Goal: Information Seeking & Learning: Learn about a topic

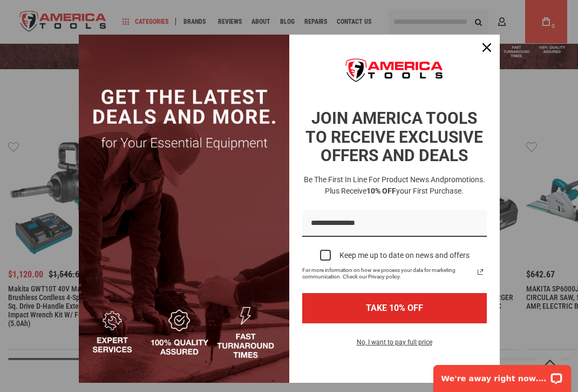
scroll to position [177, 0]
click at [487, 44] on icon "close icon" at bounding box center [487, 47] width 9 height 9
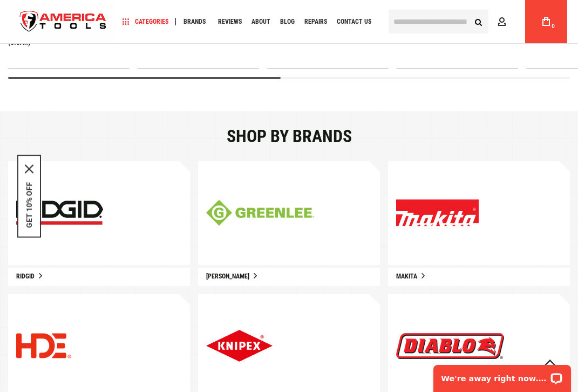
scroll to position [459, 0]
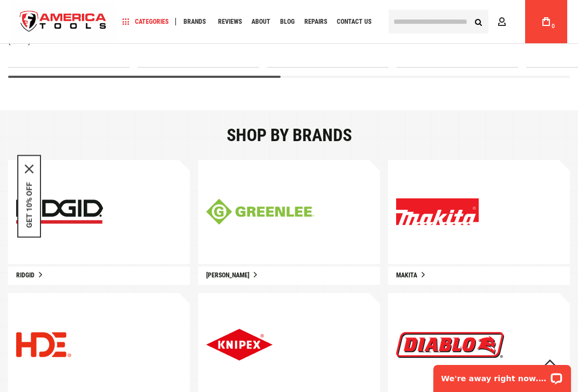
click at [450, 210] on img at bounding box center [437, 212] width 83 height 28
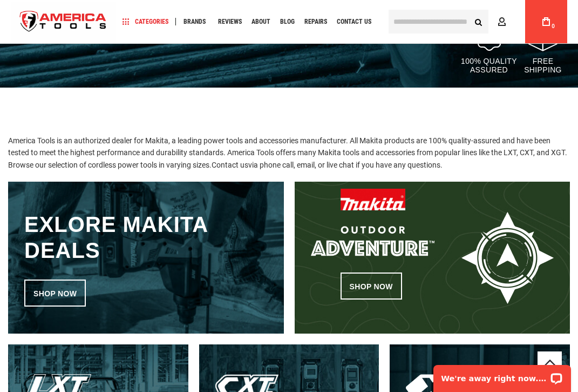
scroll to position [300, 0]
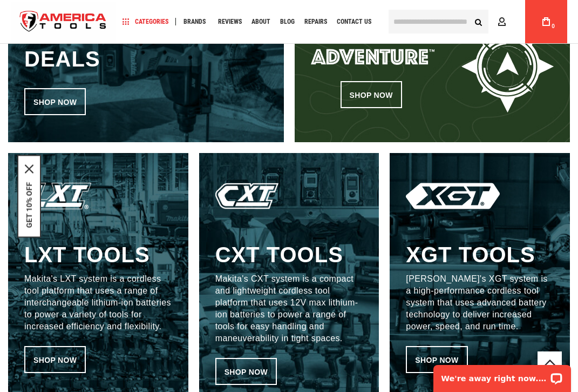
scroll to position [492, 0]
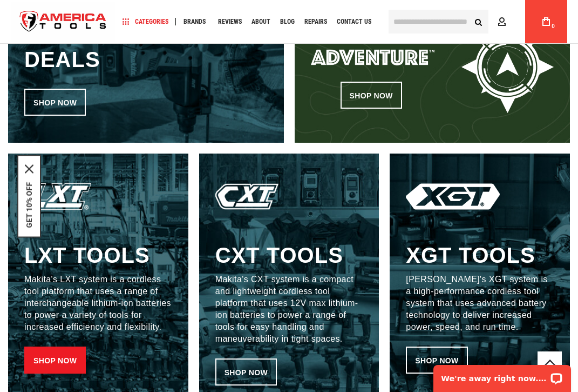
click at [49, 353] on link "Shop now" at bounding box center [55, 359] width 62 height 27
click at [57, 358] on link "Shop now" at bounding box center [55, 359] width 62 height 27
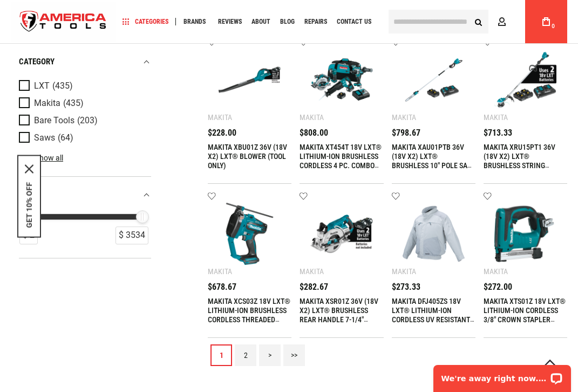
scroll to position [822, 0]
click at [244, 355] on link "2" at bounding box center [246, 355] width 22 height 22
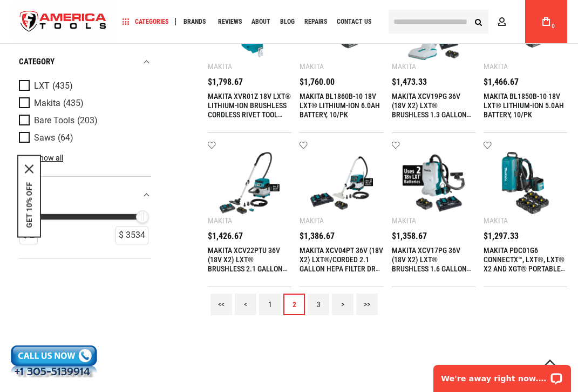
scroll to position [875, 0]
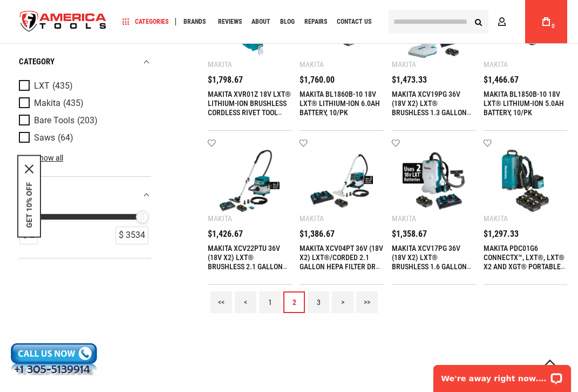
click at [317, 300] on link "3" at bounding box center [319, 302] width 22 height 22
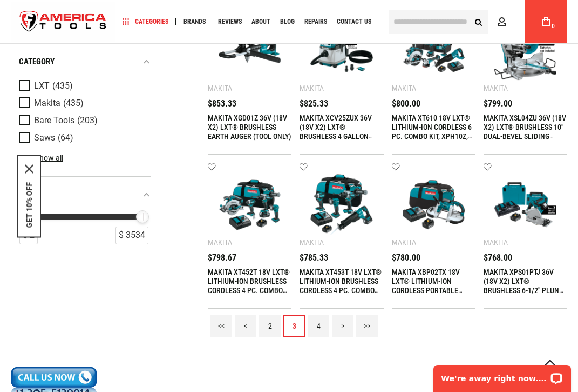
scroll to position [866, 0]
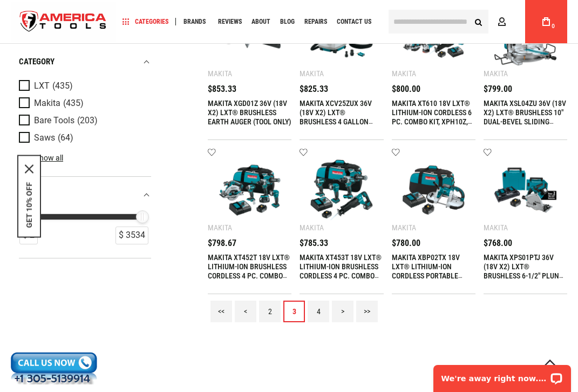
click at [319, 305] on link "4" at bounding box center [319, 311] width 22 height 22
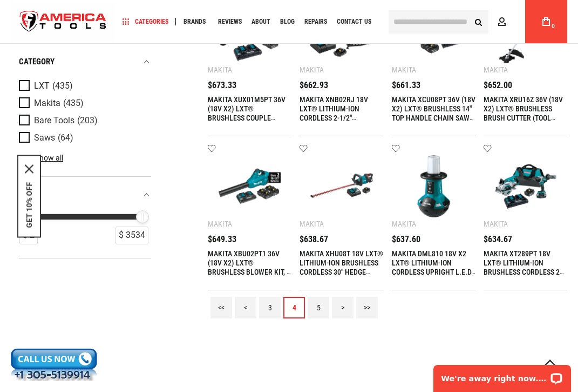
scroll to position [871, 0]
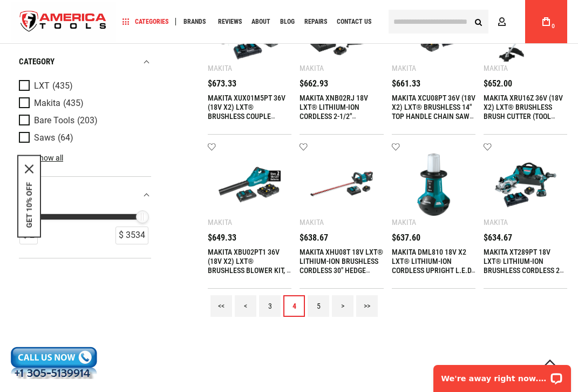
click at [516, 78] on div "Add to wishlist Makita MAKITA XRU16Z 36V (18V X2) LXT® BRUSHLESS BRUSH CUTTER (…" at bounding box center [526, 62] width 84 height 146
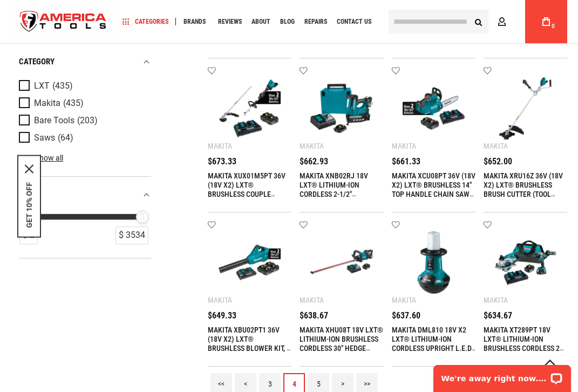
scroll to position [789, 0]
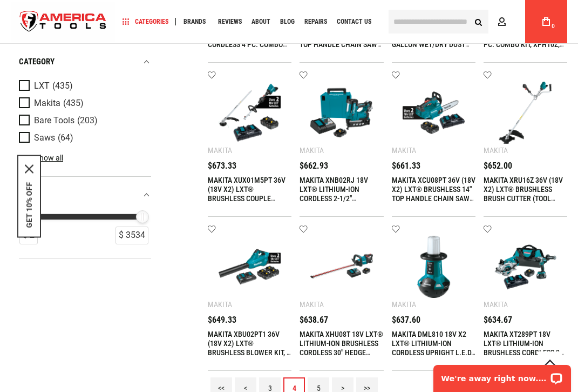
click at [538, 89] on img at bounding box center [526, 113] width 62 height 62
click at [508, 191] on link "MAKITA XRU16Z 36V (18V X2) LXT® BRUSHLESS BRUSH CUTTER (TOOL ONLY)" at bounding box center [523, 194] width 79 height 36
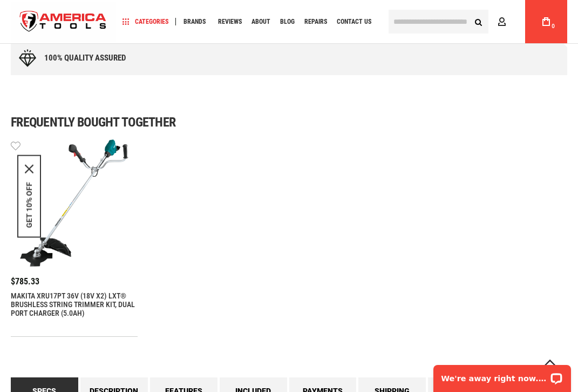
scroll to position [637, 0]
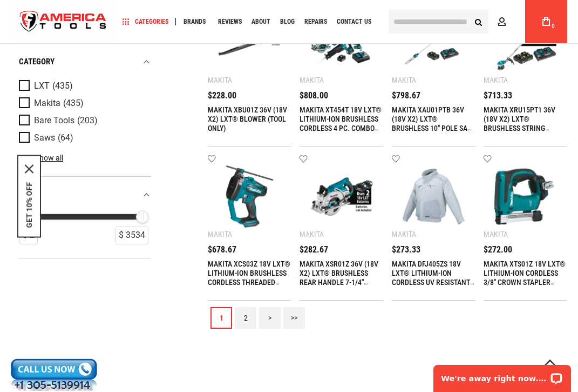
scroll to position [868, 0]
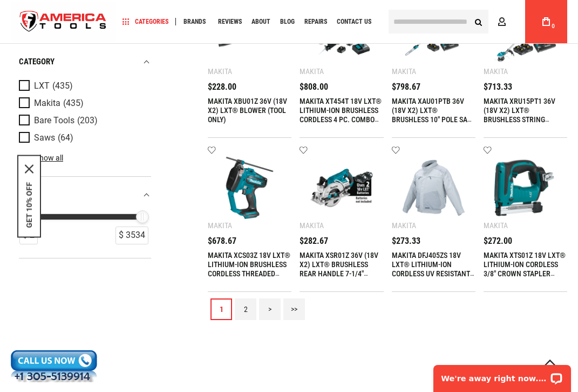
click at [246, 308] on link "2" at bounding box center [246, 309] width 22 height 22
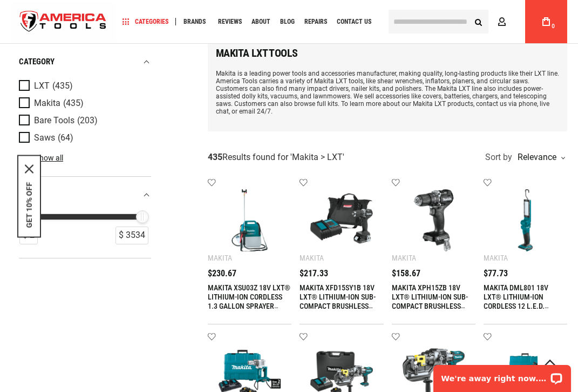
scroll to position [70, 0]
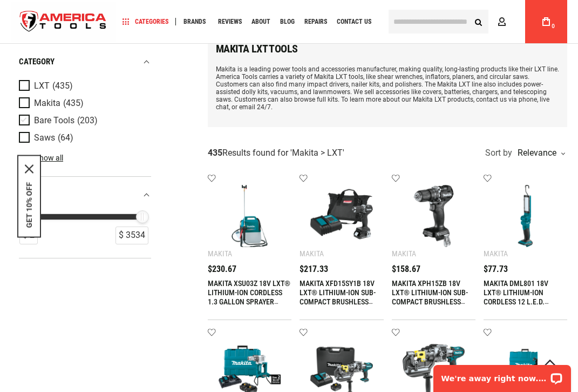
click at [24, 119] on span "Product Filters" at bounding box center [26, 121] width 15 height 12
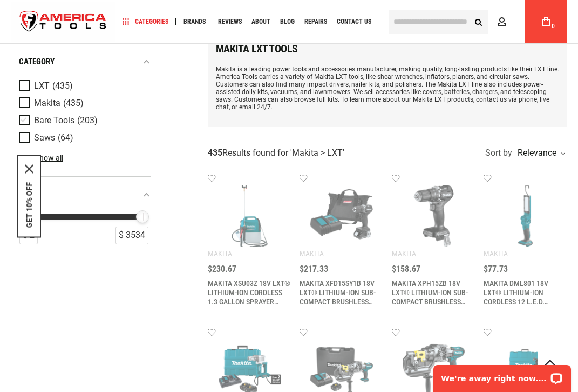
scroll to position [0, 0]
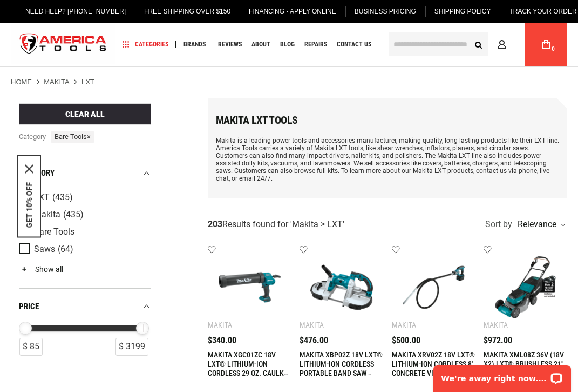
click at [47, 267] on link "Show all" at bounding box center [41, 269] width 44 height 9
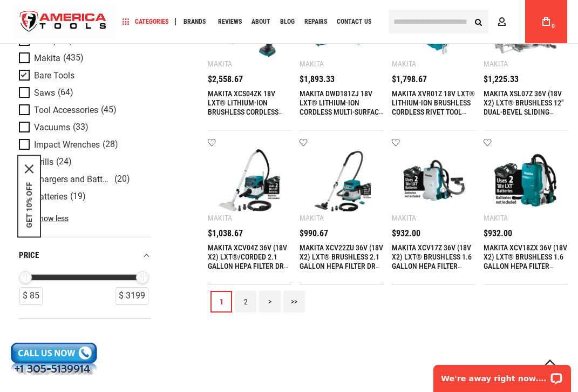
scroll to position [876, 0]
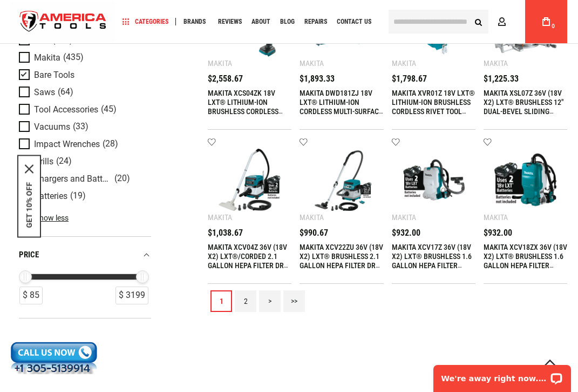
click at [245, 301] on link "2" at bounding box center [246, 301] width 22 height 22
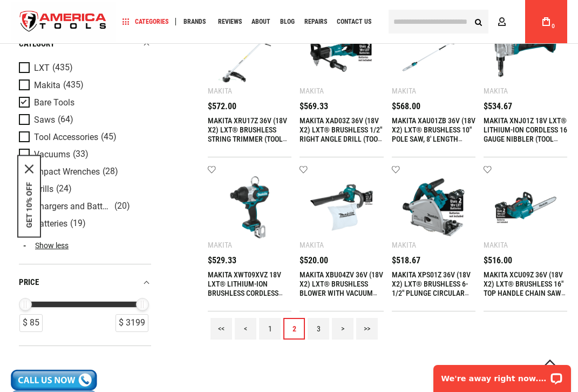
scroll to position [850, 0]
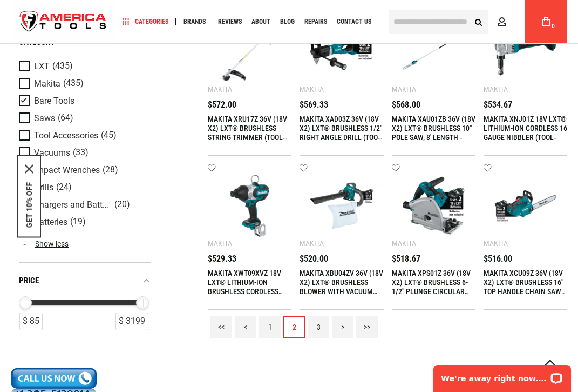
click at [319, 326] on link "3" at bounding box center [319, 327] width 22 height 22
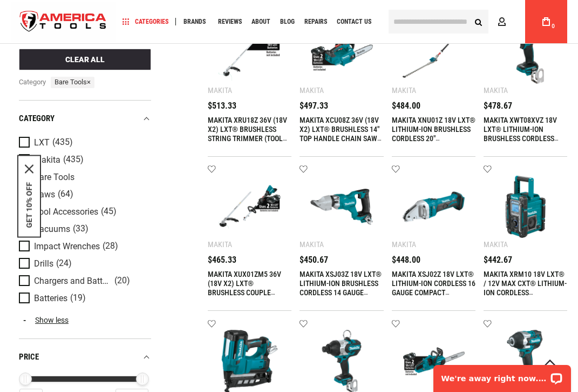
scroll to position [234, 0]
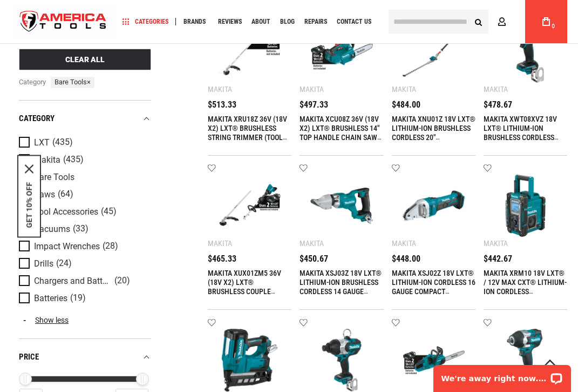
click at [234, 283] on link "MAKITA XUX01ZM5 36V (18V X2) LXT® BRUSHLESS COUPLE SHAFT POWER HEAD WITH STRING…" at bounding box center [249, 295] width 83 height 55
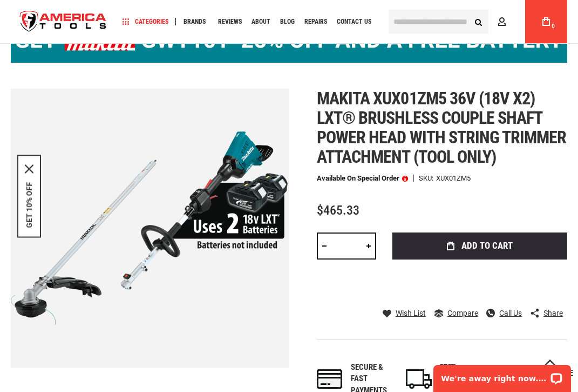
scroll to position [92, 0]
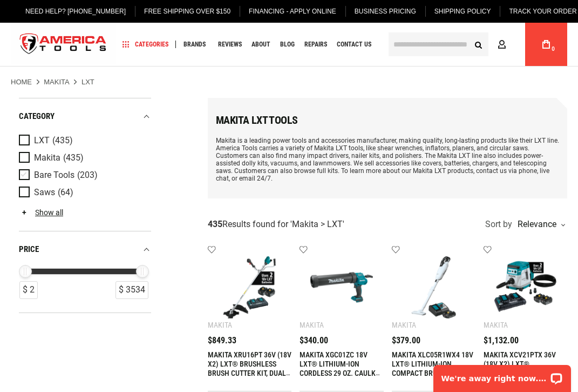
click at [24, 176] on span "Product Filters" at bounding box center [26, 175] width 15 height 12
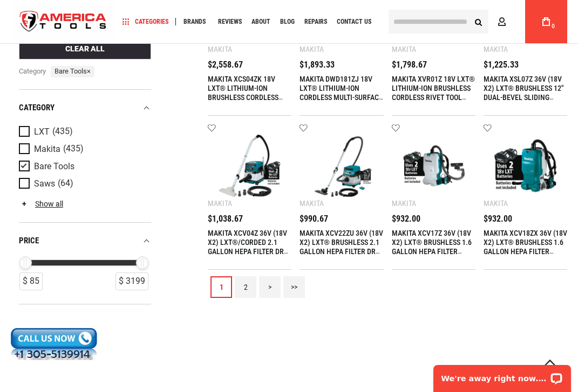
scroll to position [891, 0]
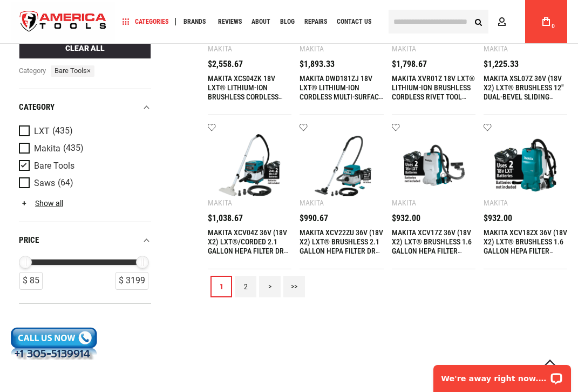
click at [246, 284] on link "2" at bounding box center [246, 286] width 22 height 22
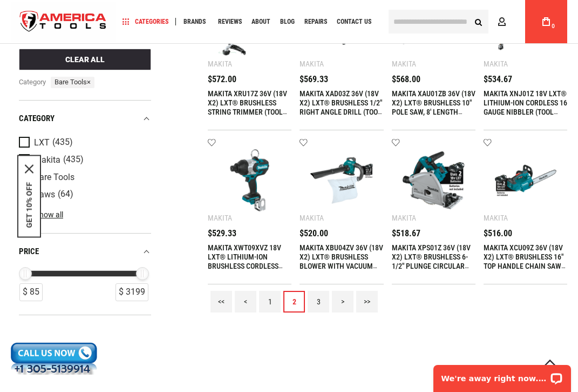
scroll to position [878, 0]
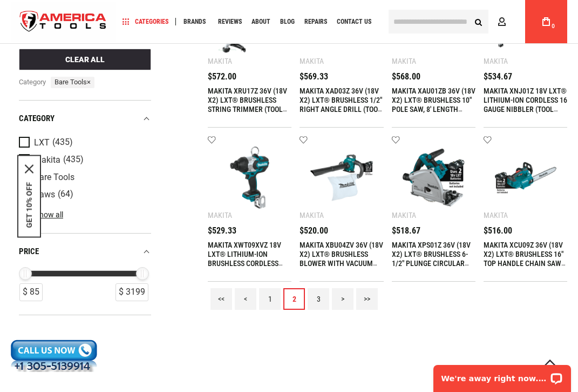
click at [319, 295] on link "3" at bounding box center [319, 299] width 22 height 22
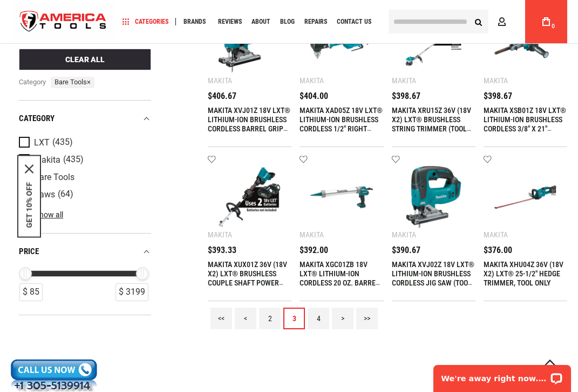
scroll to position [862, 0]
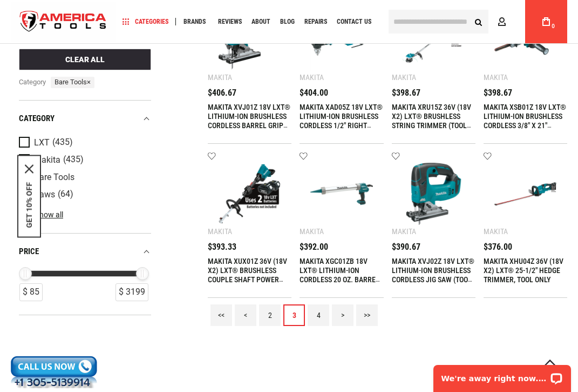
click at [317, 314] on link "4" at bounding box center [319, 315] width 22 height 22
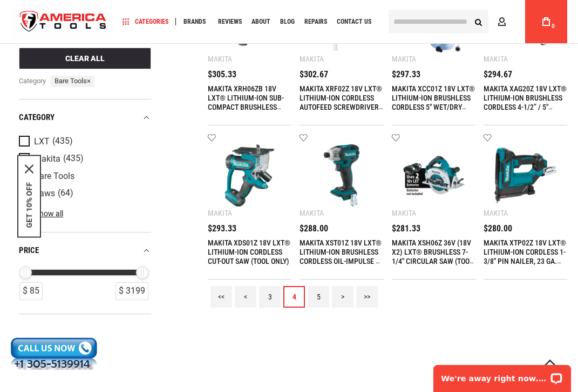
scroll to position [883, 0]
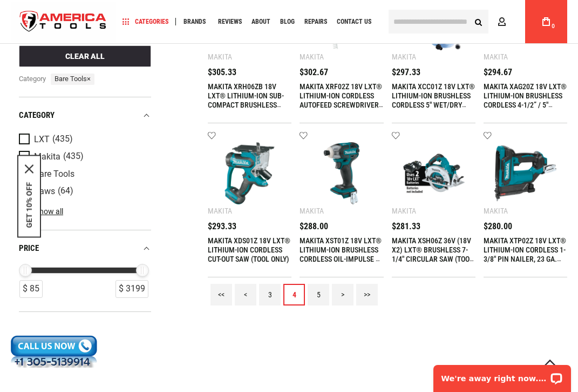
click at [319, 292] on link "5" at bounding box center [319, 295] width 22 height 22
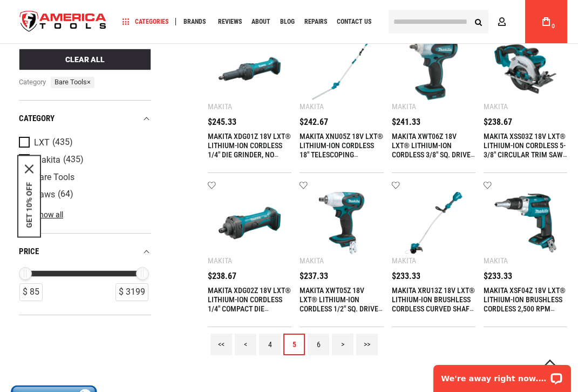
scroll to position [836, 0]
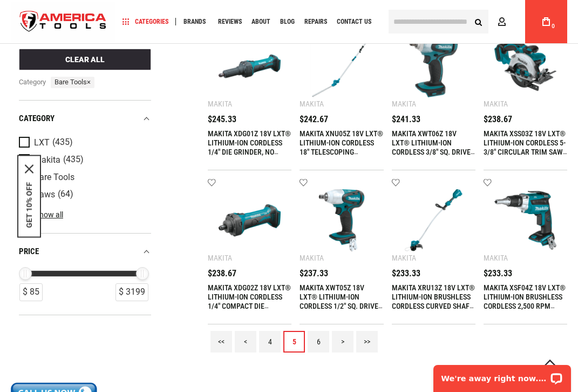
click at [315, 340] on link "6" at bounding box center [319, 342] width 22 height 22
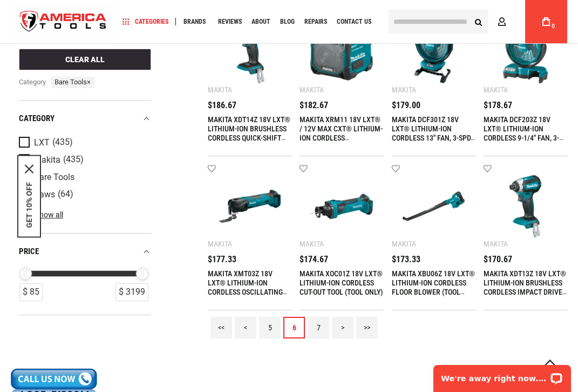
scroll to position [851, 0]
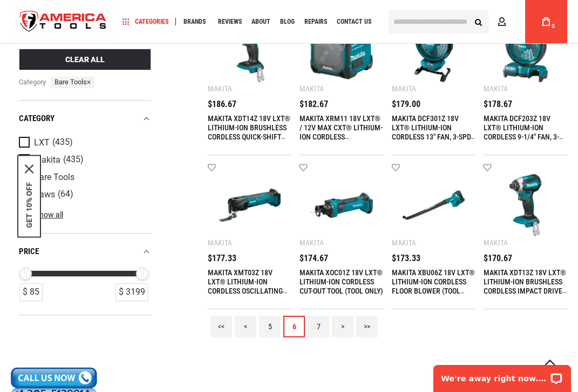
click at [316, 329] on link "7" at bounding box center [319, 326] width 22 height 22
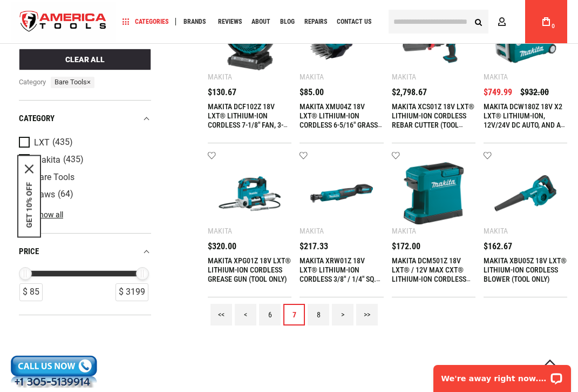
scroll to position [867, 0]
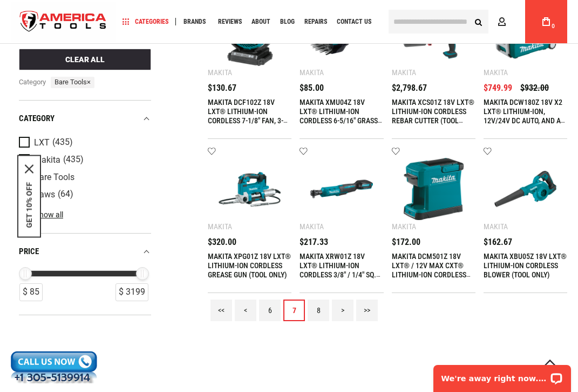
click at [317, 308] on link "8" at bounding box center [319, 310] width 22 height 22
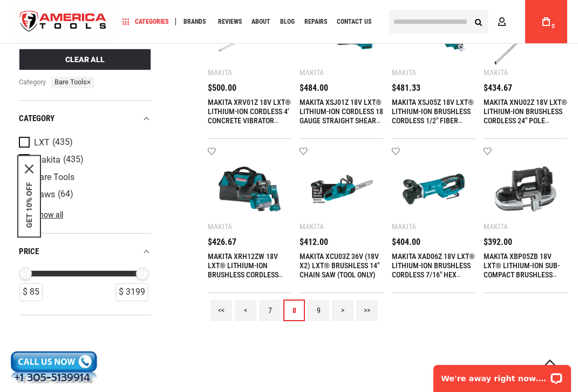
click at [321, 309] on link "9" at bounding box center [319, 310] width 22 height 22
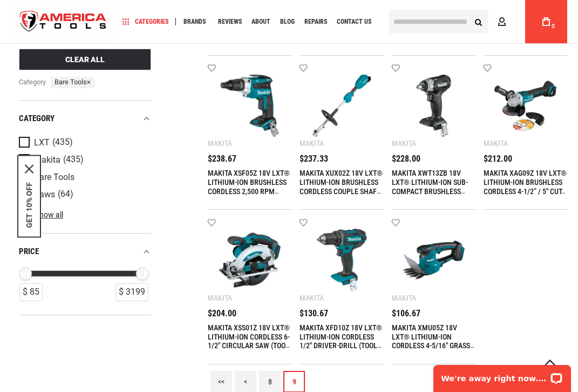
scroll to position [352, 0]
